Goal: Complete application form

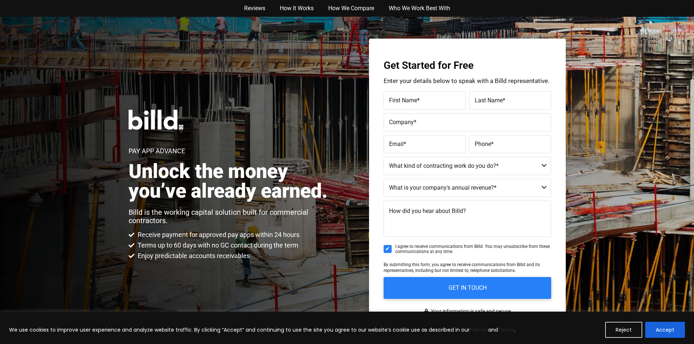
click at [425, 163] on select "Commercial Commercial and Residential Residential Not a Contractor" at bounding box center [468, 166] width 168 height 18
click at [384, 157] on select "Commercial Commercial and Residential Residential Not a Contractor" at bounding box center [468, 166] width 168 height 18
click at [416, 164] on select "Commercial Commercial and Residential Residential Not a Contractor" at bounding box center [468, 166] width 168 height 18
select select "Commercial and Residential"
click at [384, 157] on select "Commercial Commercial and Residential Residential Not a Contractor" at bounding box center [468, 166] width 168 height 18
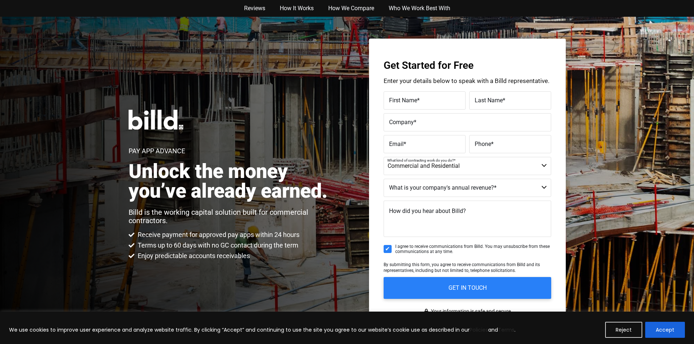
click at [424, 187] on select "$40M + $25M - $40M $8M - $25M $4M - $8M $2M - $4M $1M - $2M Less than $1M" at bounding box center [468, 188] width 168 height 18
select select "Less than $1M"
click at [384, 179] on select "$40M + $25M - $40M $8M - $25M $4M - $8M $2M - $4M $1M - $2M Less than $1M" at bounding box center [468, 188] width 168 height 18
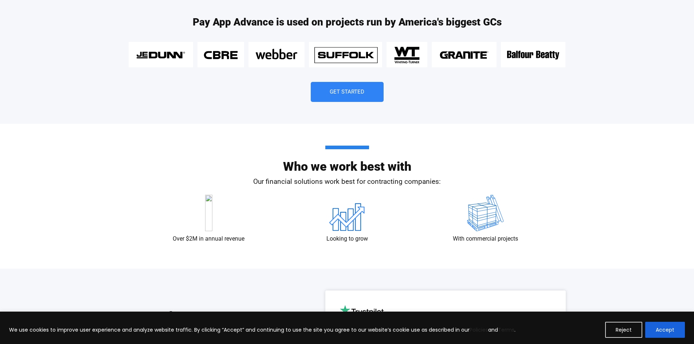
scroll to position [911, 0]
